Goal: Information Seeking & Learning: Learn about a topic

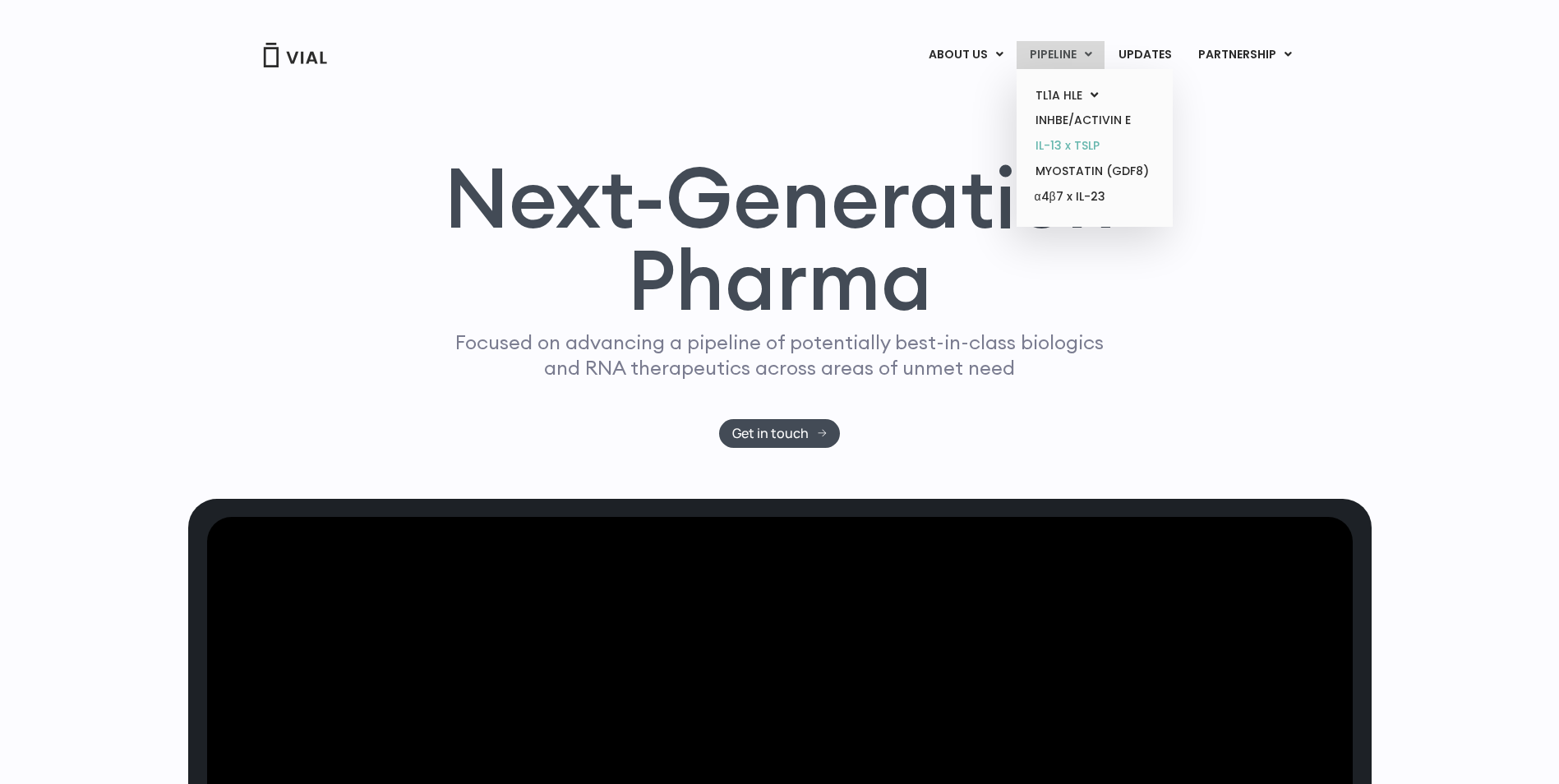
click at [1068, 141] on link "IL-13 x TSLP" at bounding box center [1094, 146] width 144 height 26
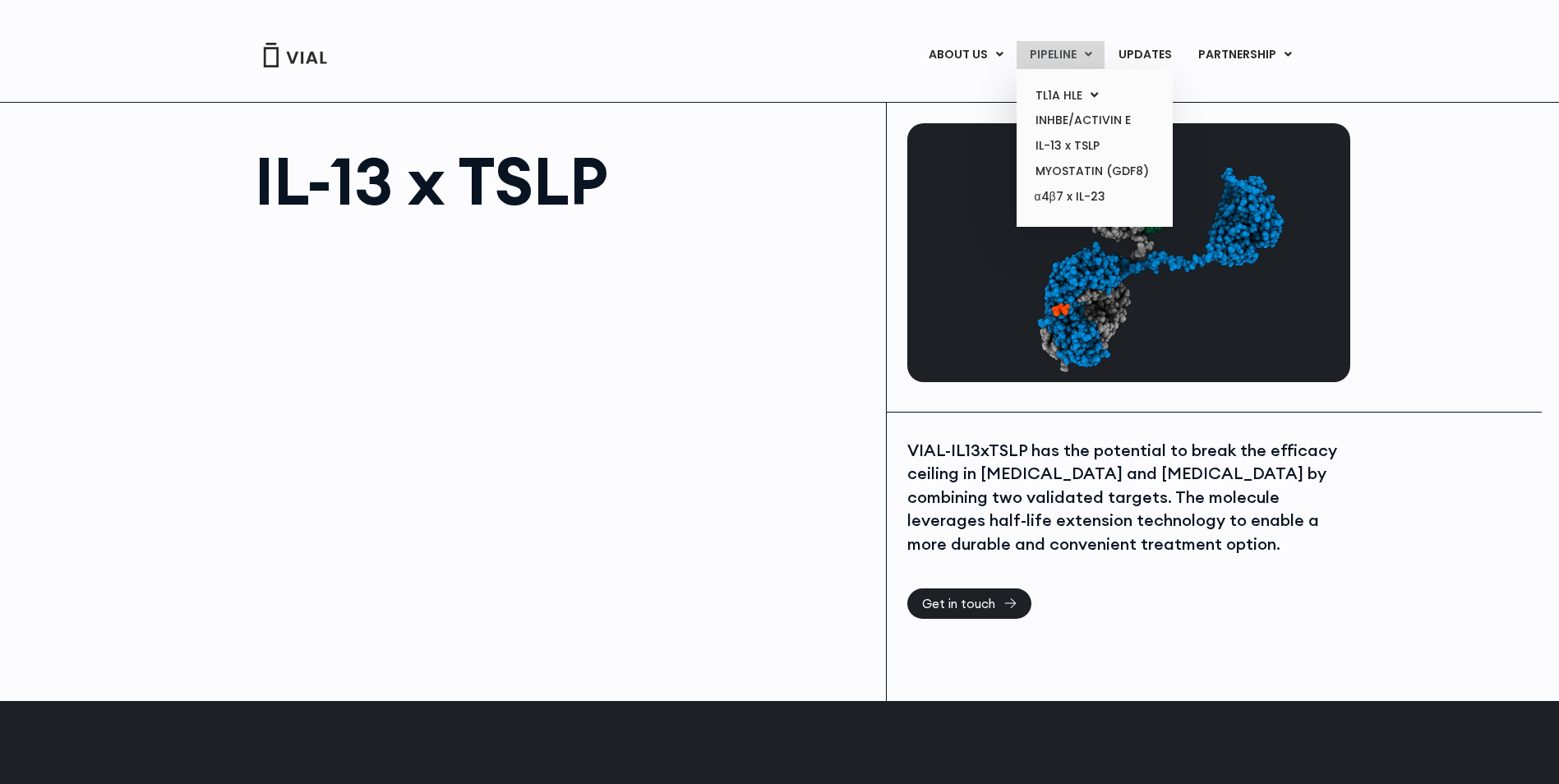
click at [1047, 48] on link "PIPELINE" at bounding box center [1060, 55] width 88 height 28
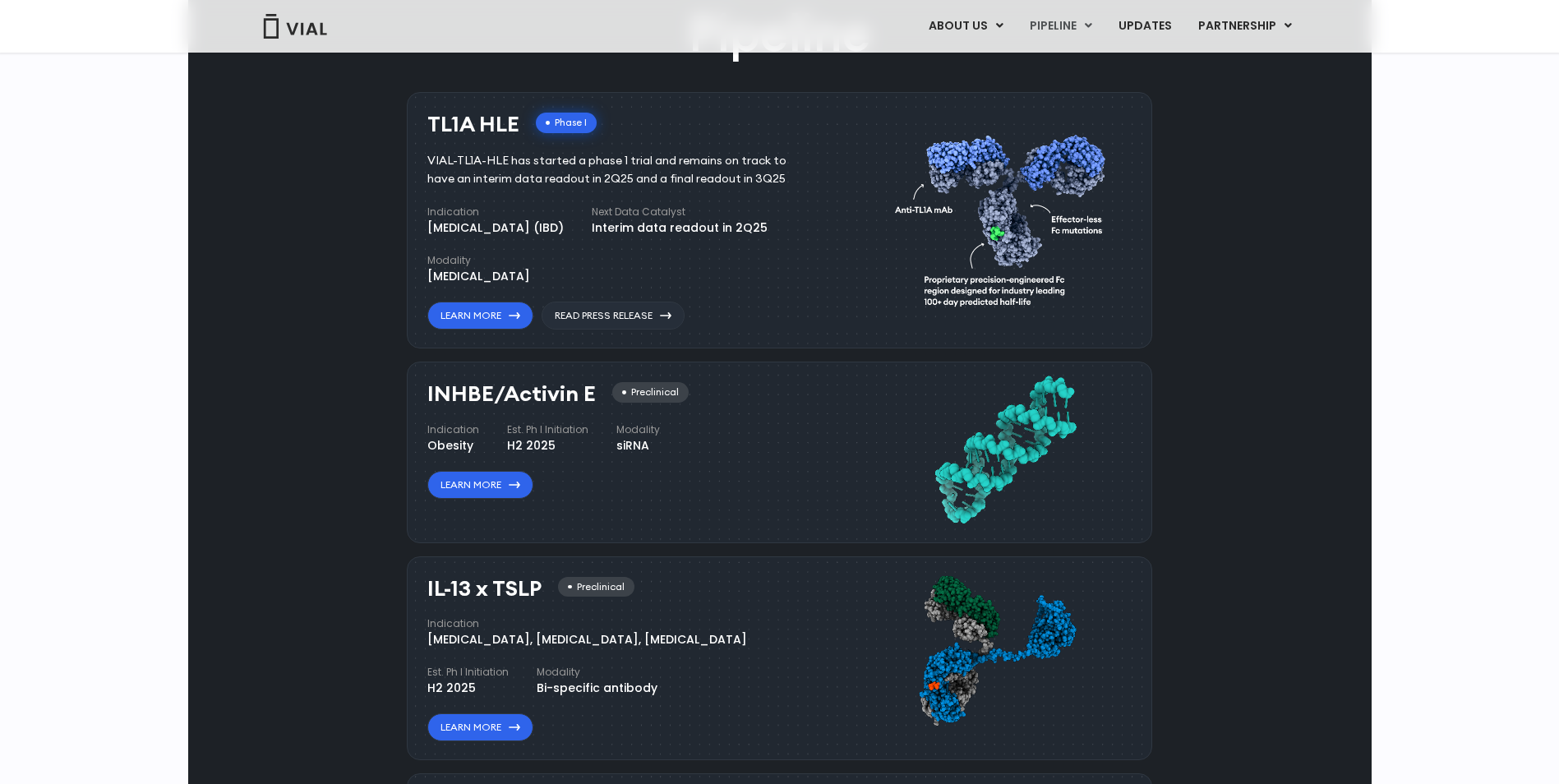
scroll to position [1267, 0]
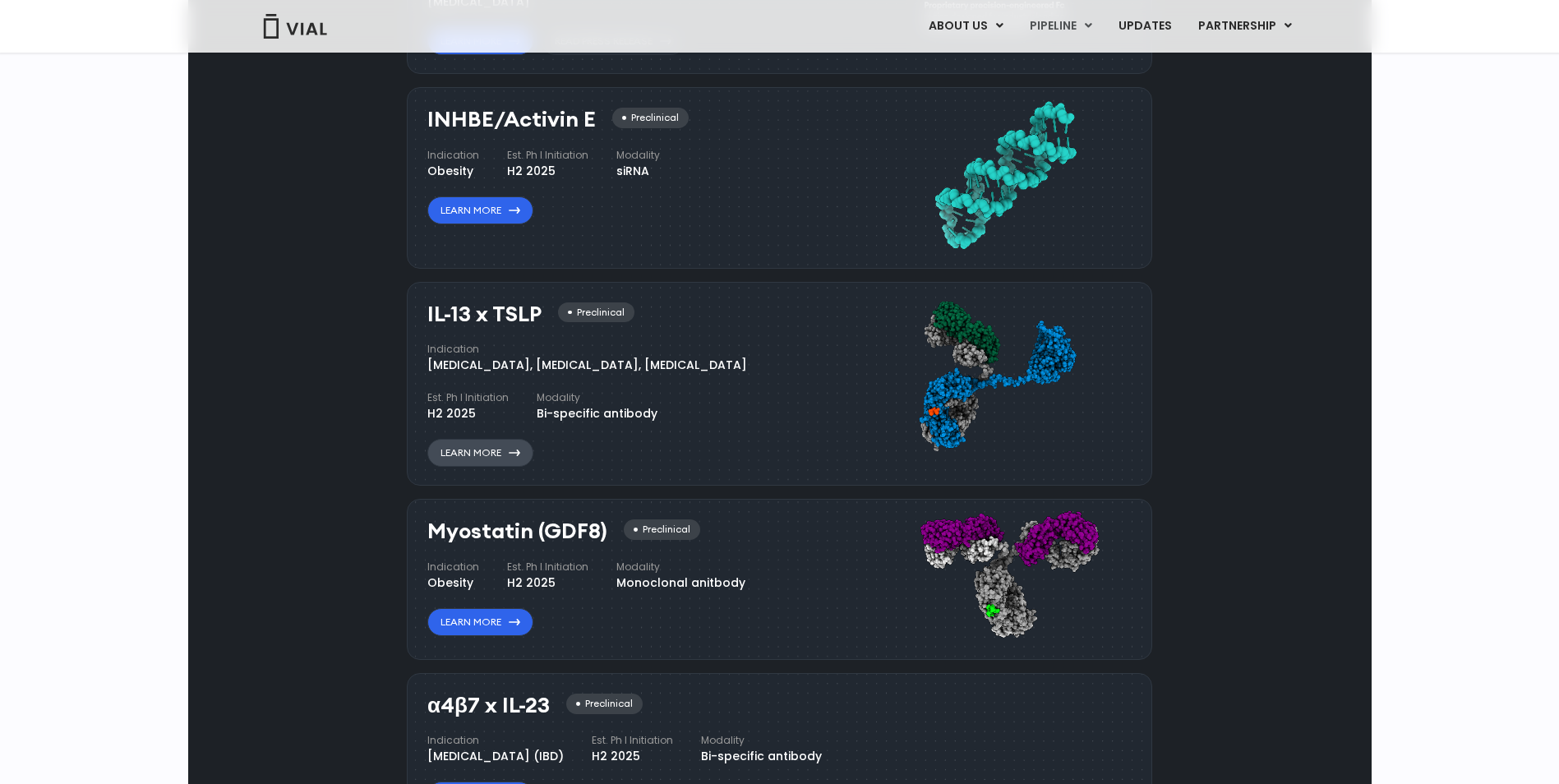
click at [491, 446] on link "Learn More" at bounding box center [480, 453] width 106 height 28
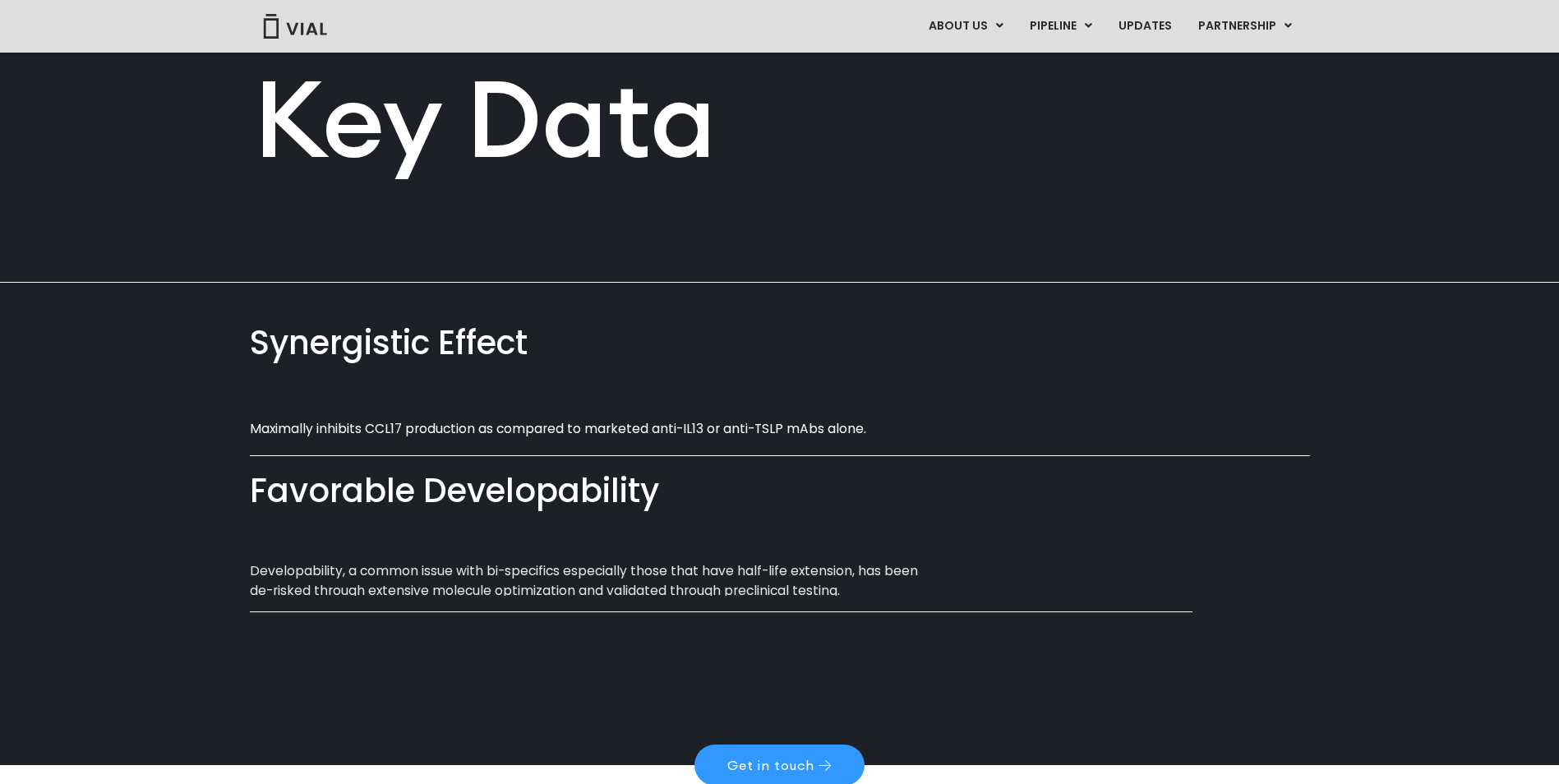
scroll to position [831, 0]
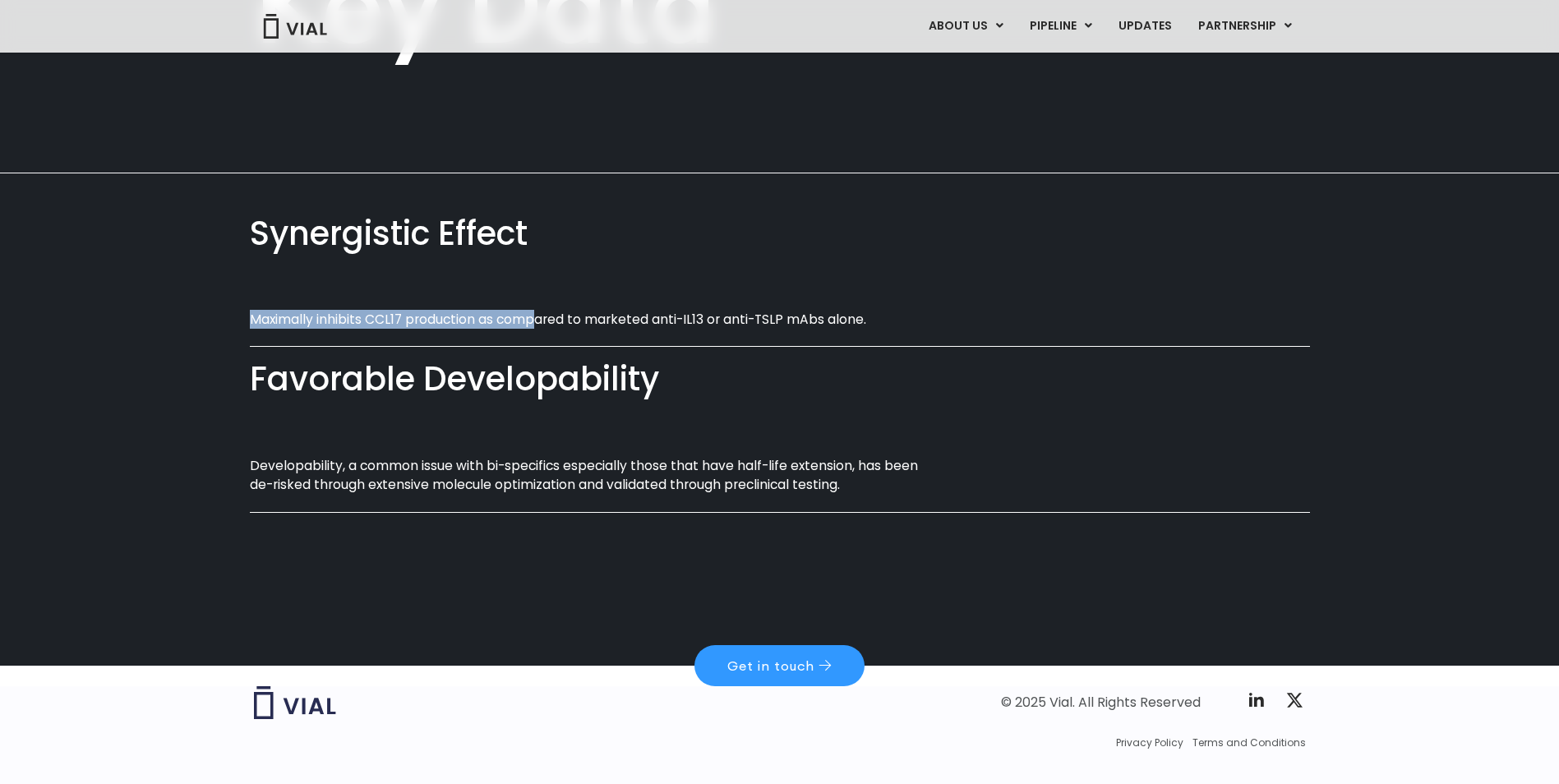
drag, startPoint x: 250, startPoint y: 320, endPoint x: 537, endPoint y: 320, distance: 287.0
click at [537, 320] on p "Maximally inhibits CCL17 production as compared to marketed anti-IL13 or anti-T…" at bounding box center [594, 319] width 688 height 19
